Goal: Information Seeking & Learning: Learn about a topic

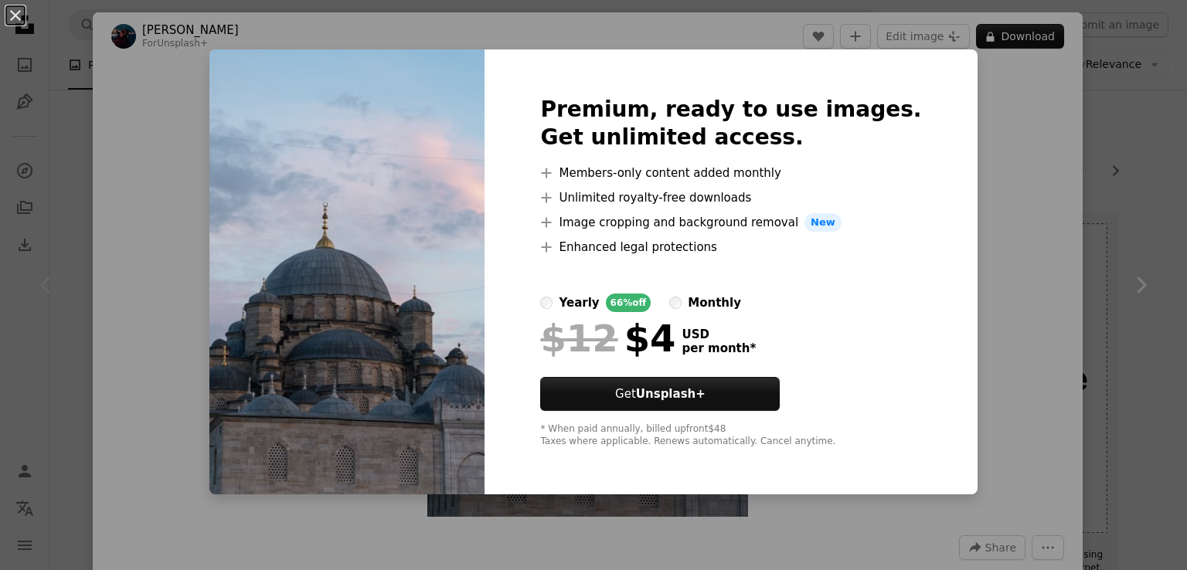
click at [1036, 236] on div "An X shape Premium, ready to use images. Get unlimited access. A plus sign Memb…" at bounding box center [593, 285] width 1187 height 570
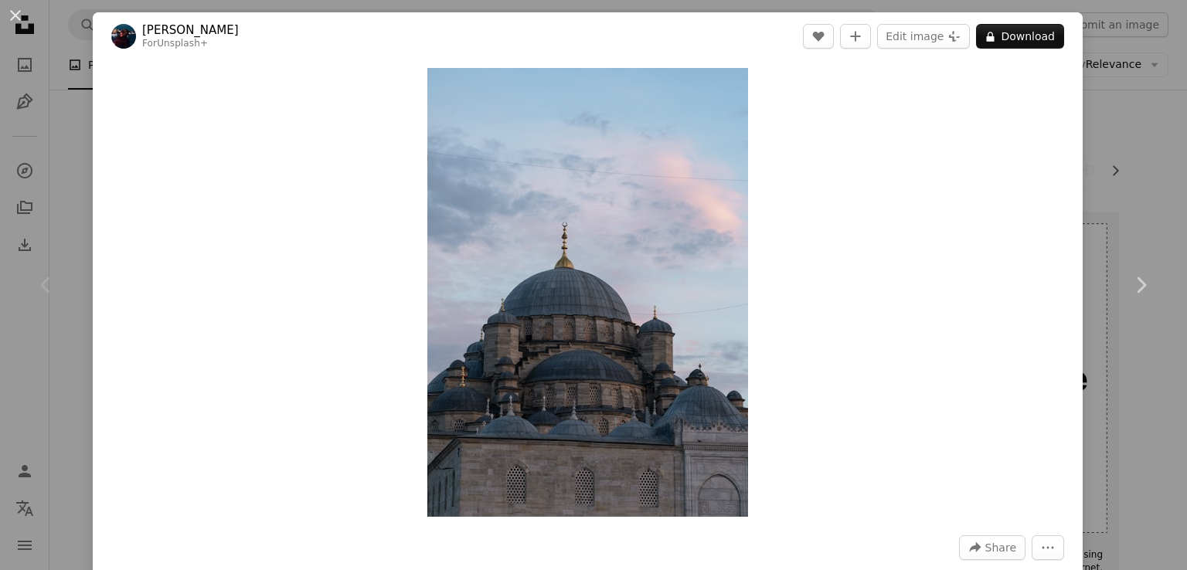
click at [1099, 83] on div "An X shape Chevron left Chevron right [PERSON_NAME] For Unsplash+ A heart A plu…" at bounding box center [593, 285] width 1187 height 570
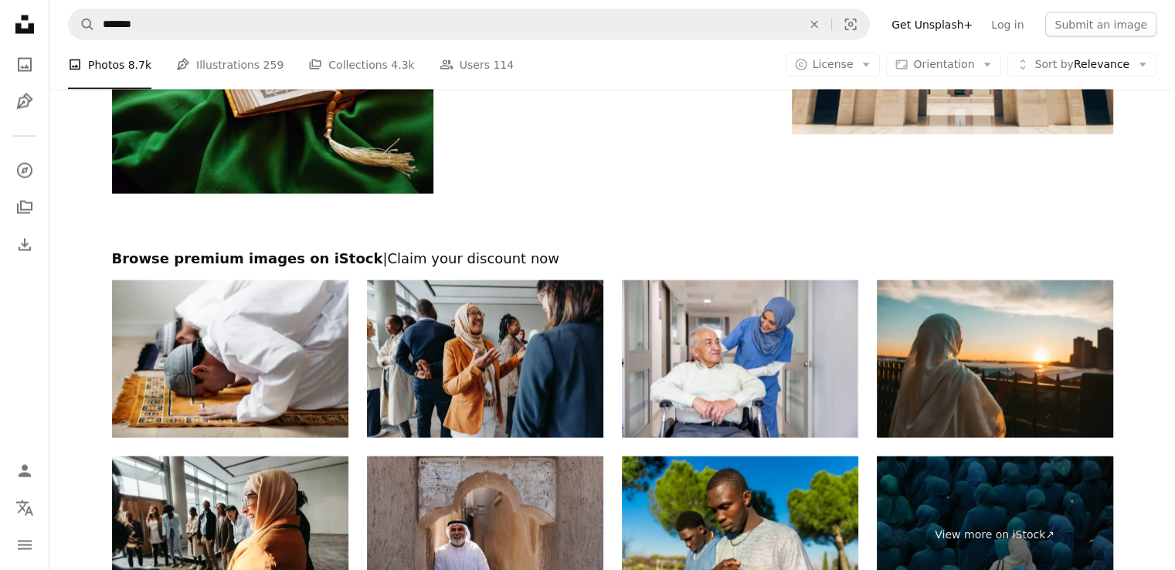
scroll to position [3462, 0]
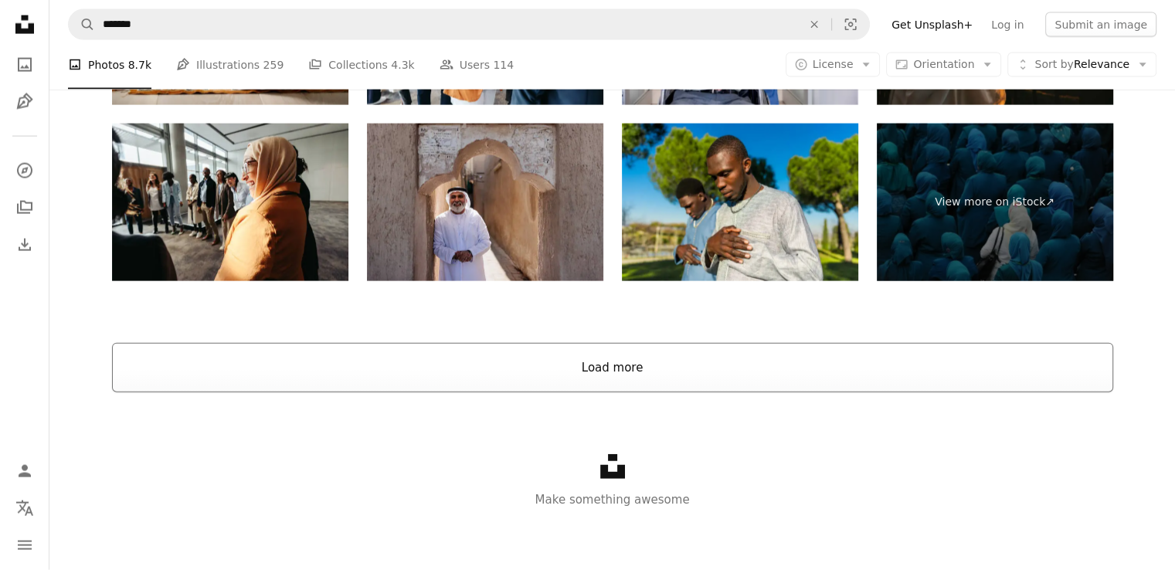
click at [590, 361] on button "Load more" at bounding box center [613, 367] width 1002 height 49
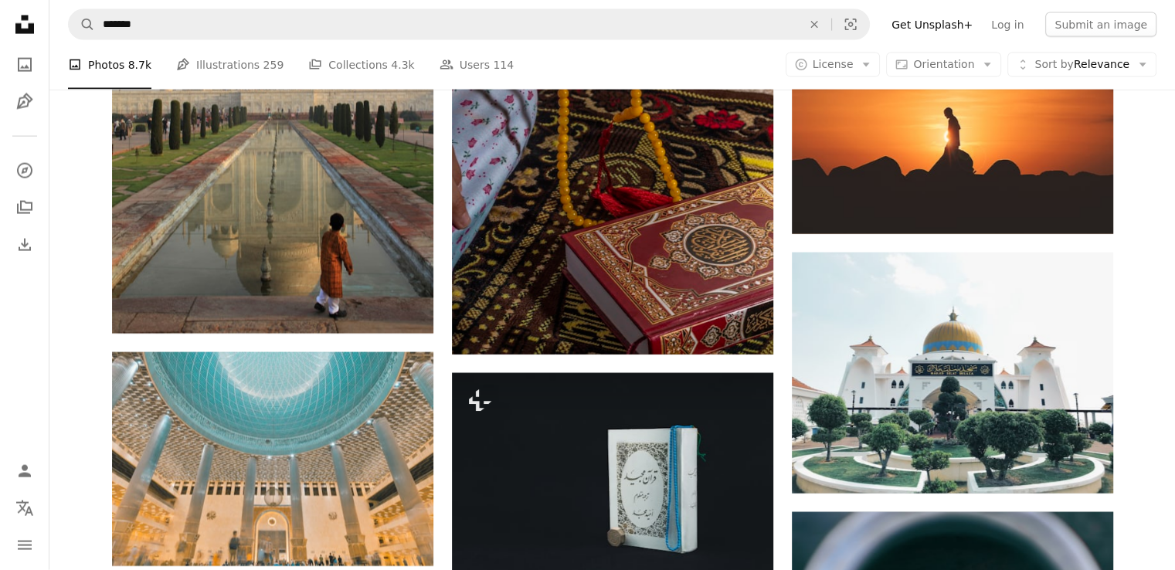
scroll to position [33311, 0]
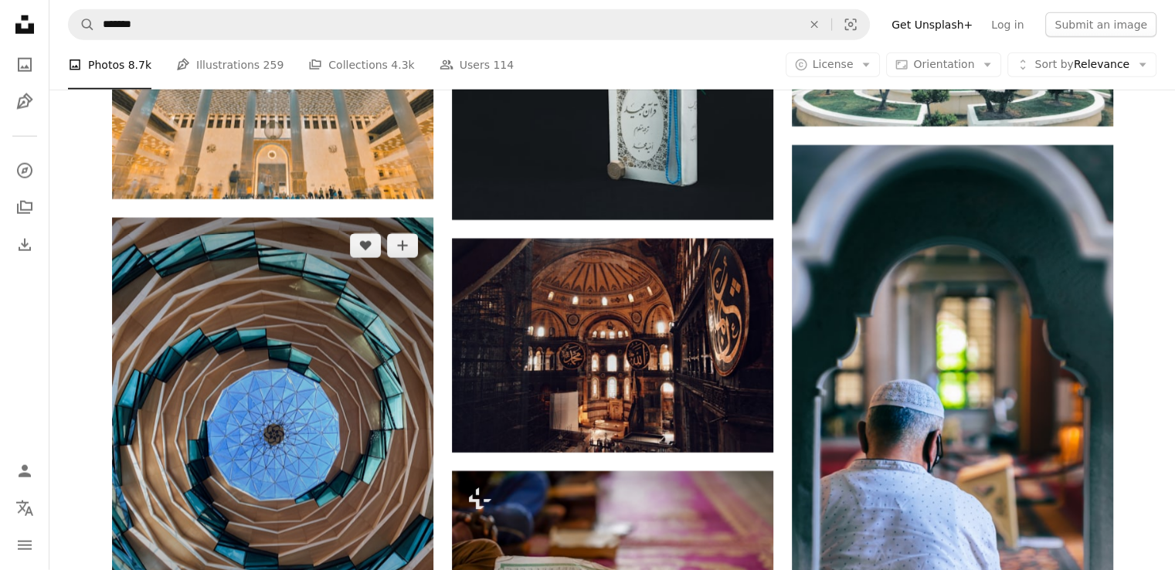
click at [255, 256] on img at bounding box center [272, 432] width 321 height 429
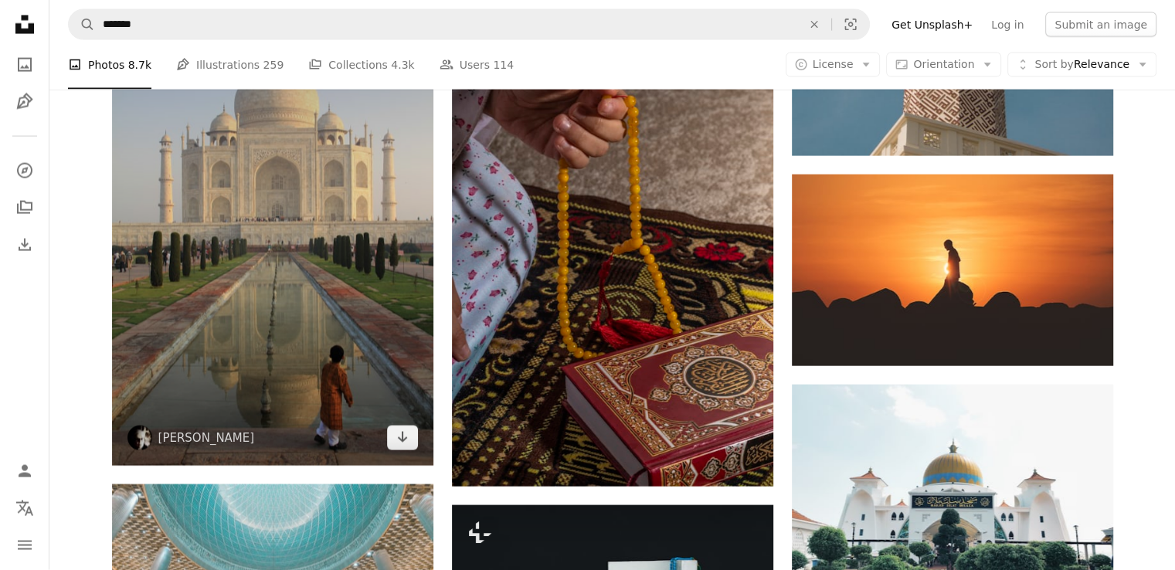
click at [305, 193] on img at bounding box center [272, 225] width 321 height 482
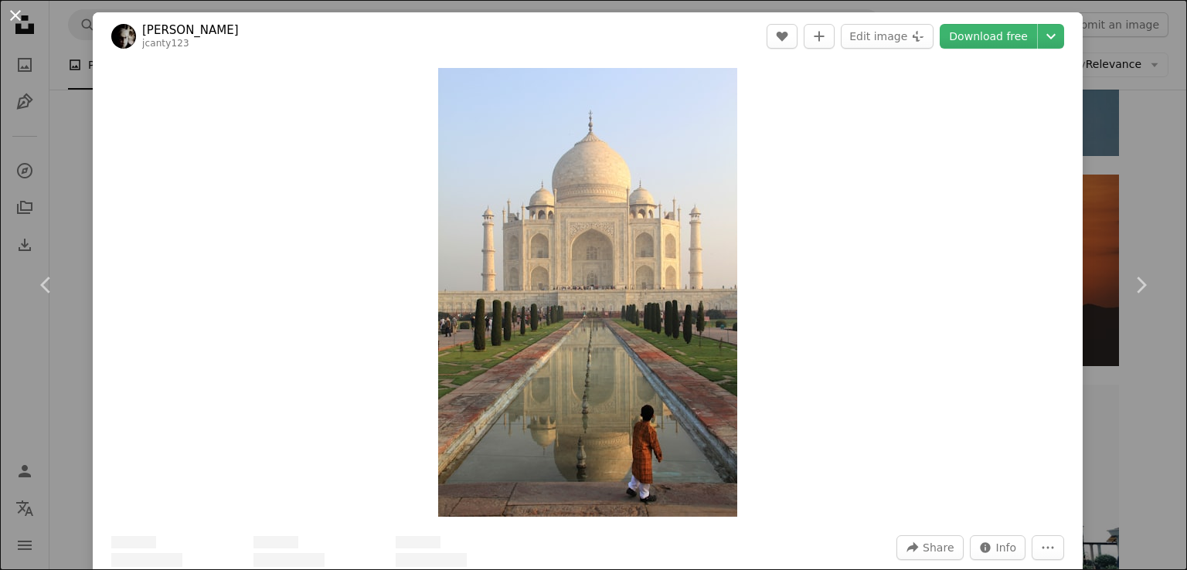
click at [15, 19] on button "An X shape" at bounding box center [15, 15] width 19 height 19
